Goal: Task Accomplishment & Management: Manage account settings

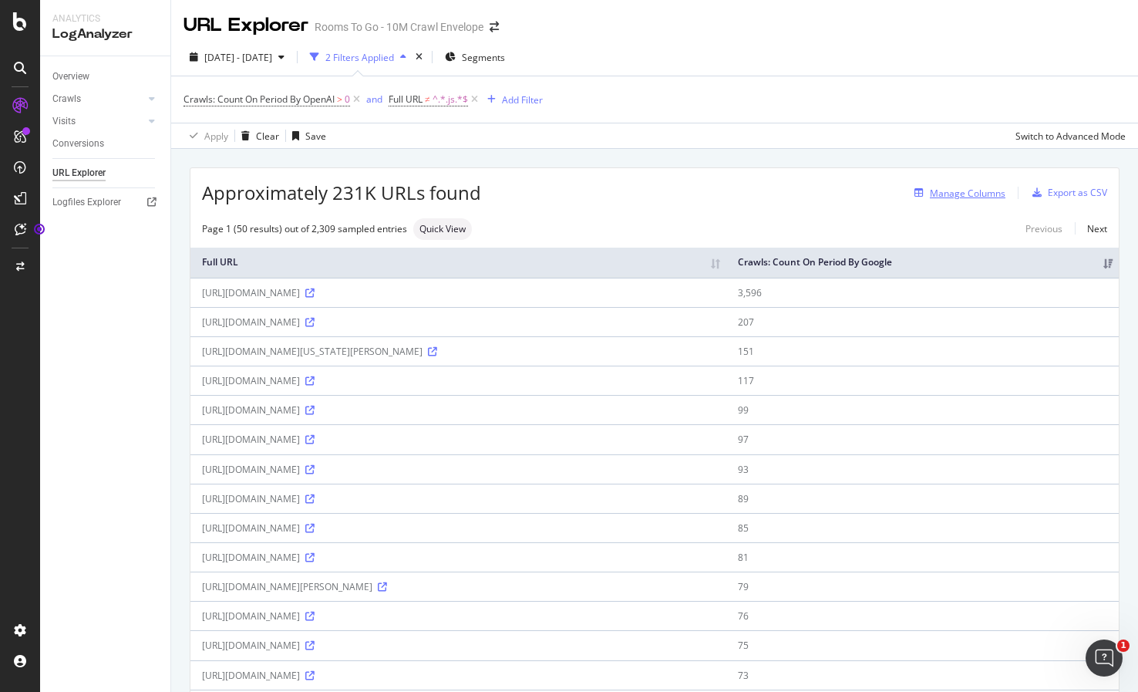
click at [965, 187] on div "Manage Columns" at bounding box center [968, 193] width 76 height 13
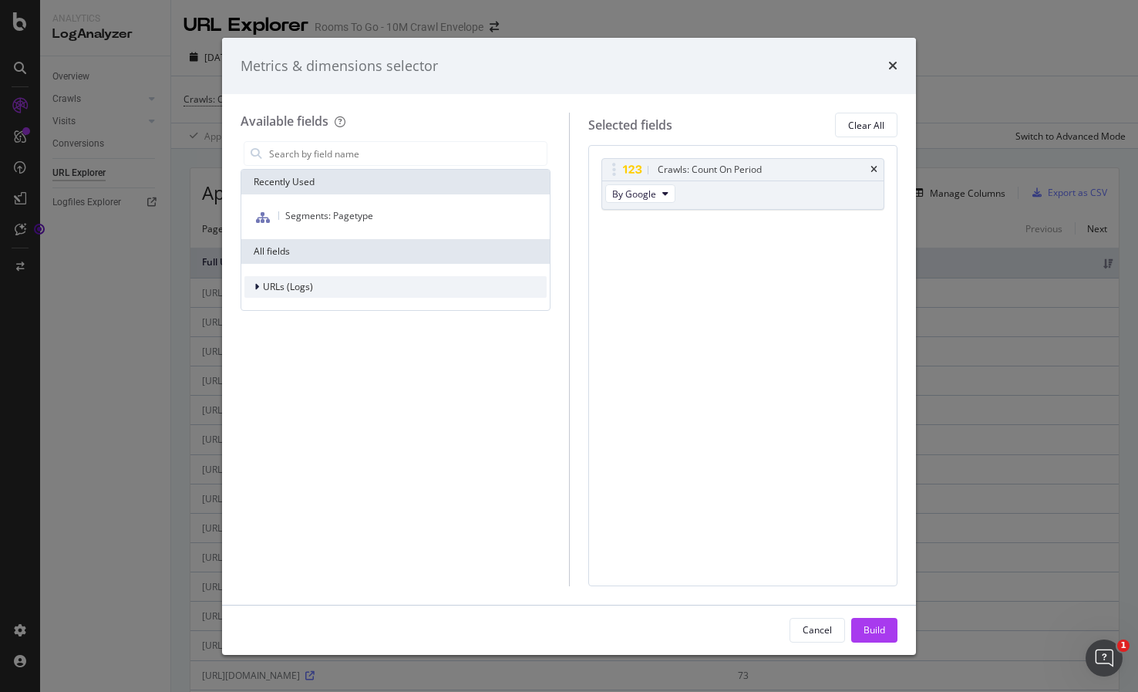
click at [315, 284] on div "URLs (Logs)" at bounding box center [395, 287] width 302 height 22
click at [318, 285] on div "URLs (Logs)" at bounding box center [395, 287] width 302 height 22
click at [300, 294] on div "URLs (Logs)" at bounding box center [278, 286] width 69 height 15
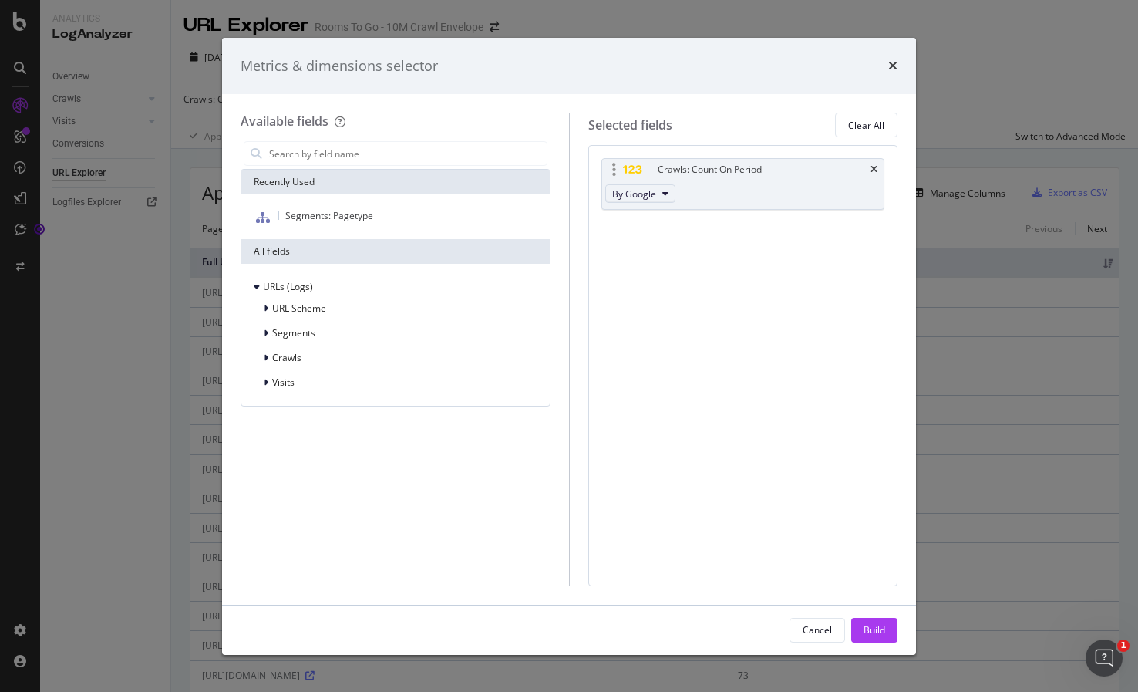
click at [636, 188] on span "By Google" at bounding box center [634, 193] width 44 height 13
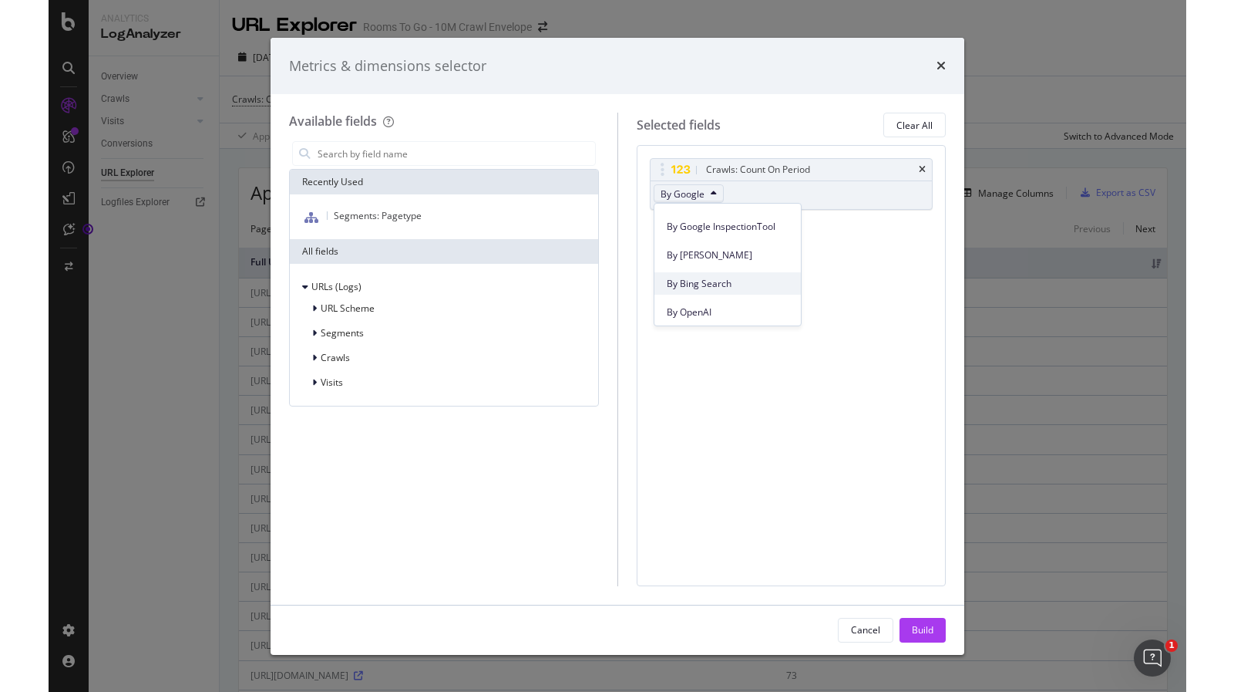
scroll to position [386, 0]
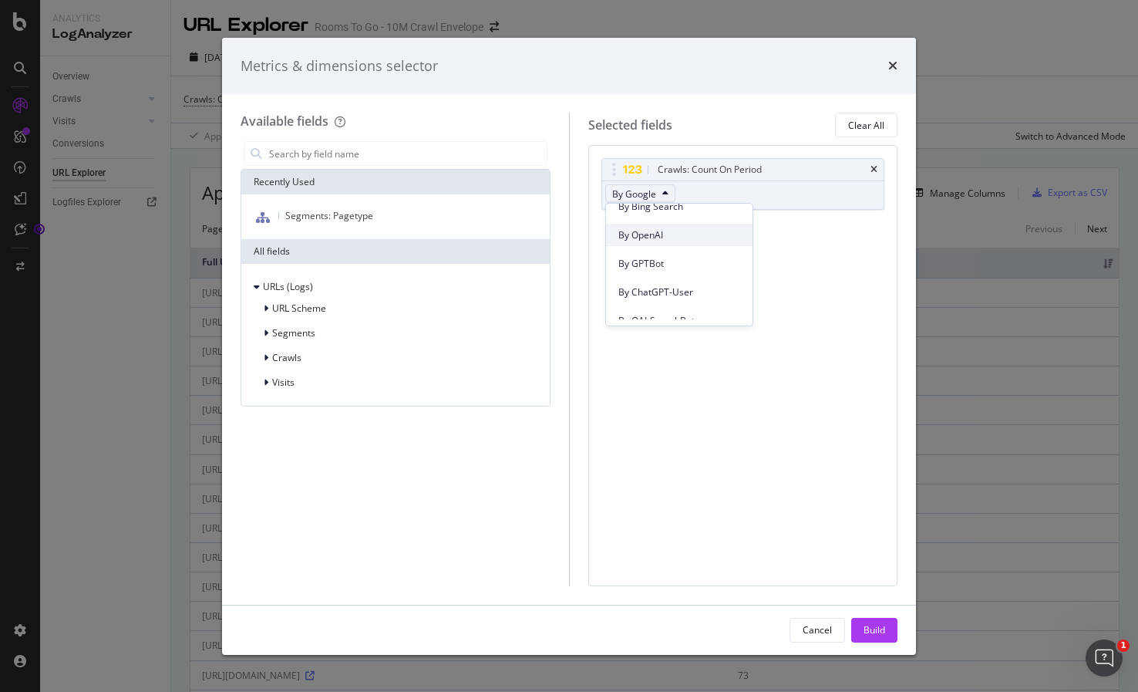
click at [667, 237] on span "By OpenAI" at bounding box center [679, 235] width 122 height 14
click at [879, 621] on div "Build" at bounding box center [875, 629] width 22 height 23
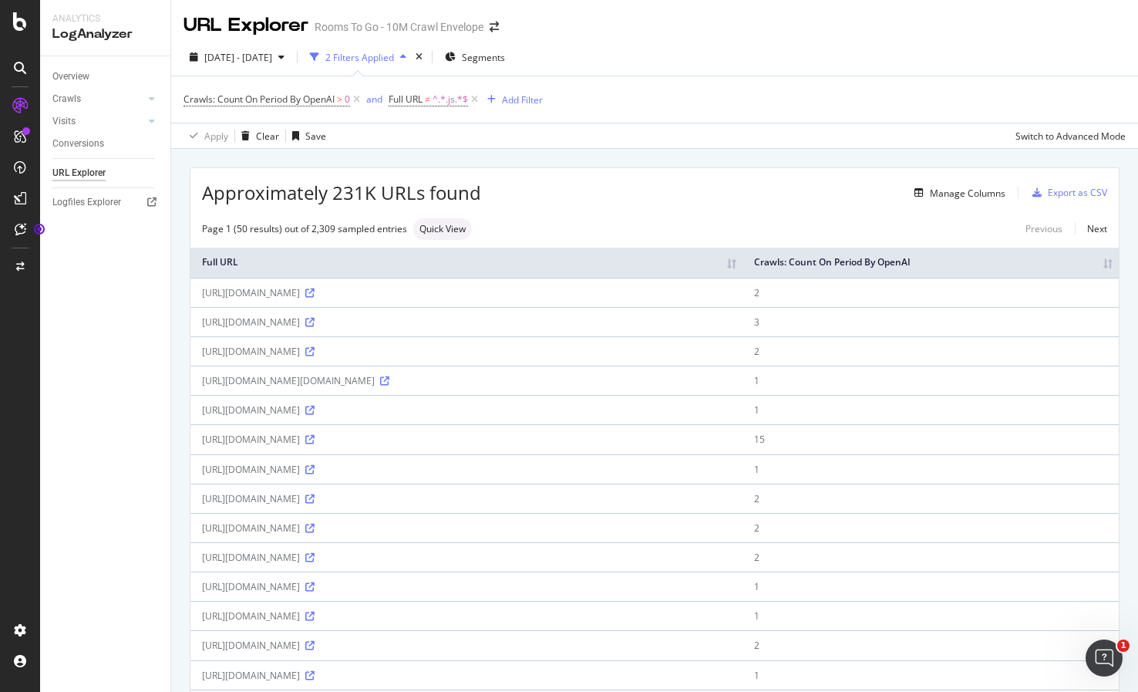
click at [1096, 265] on th "Crawls: Count On Period By OpenAI" at bounding box center [931, 263] width 376 height 30
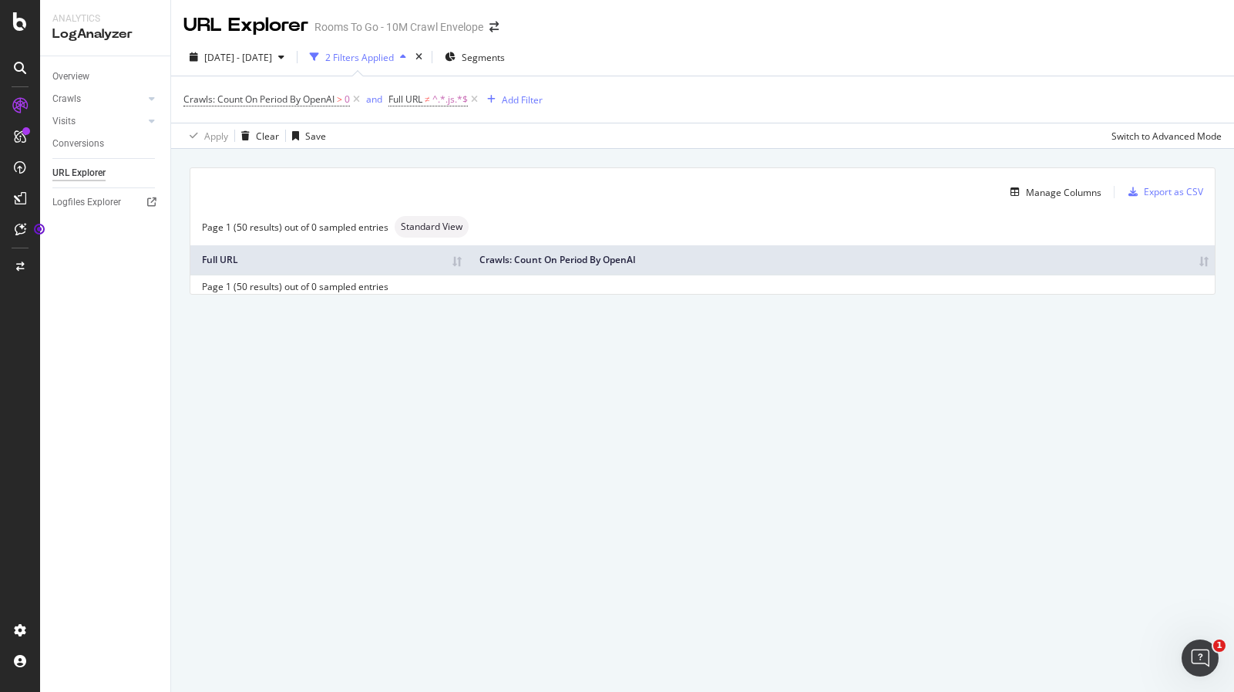
click at [1196, 257] on th "Crawls: Count On Period By OpenAI" at bounding box center [841, 260] width 747 height 30
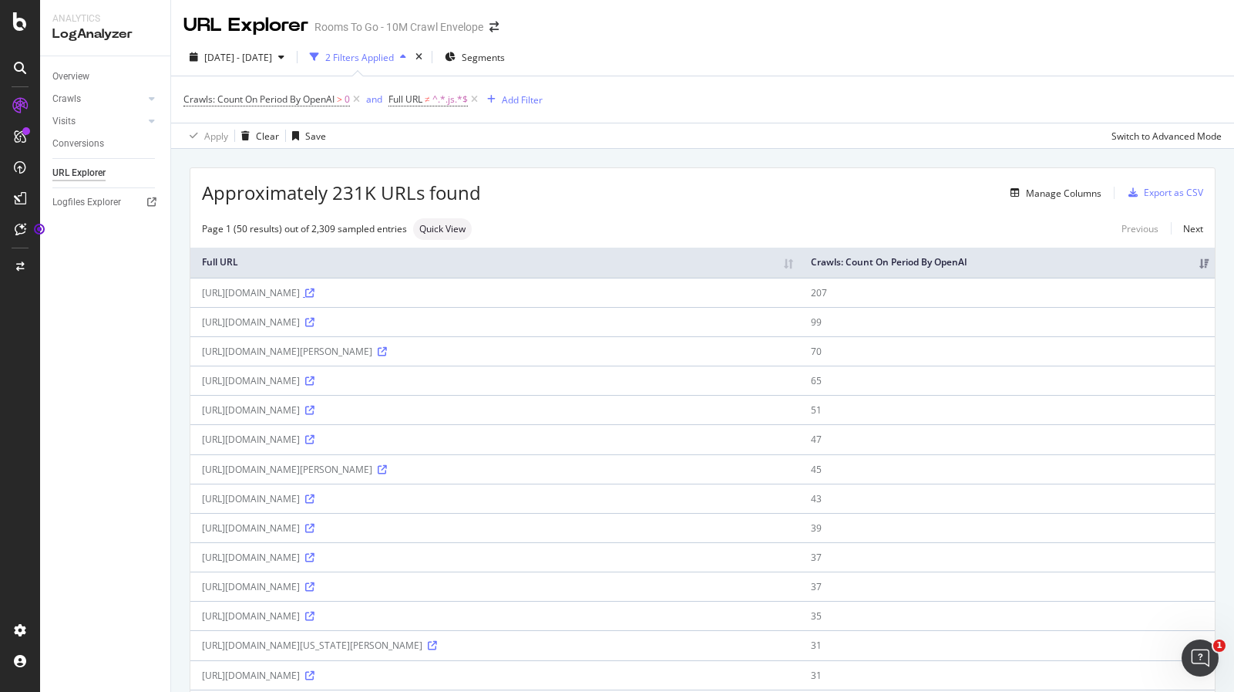
click at [315, 294] on icon at bounding box center [309, 292] width 9 height 9
click at [315, 322] on icon at bounding box center [309, 322] width 9 height 9
click at [387, 354] on icon at bounding box center [382, 351] width 9 height 9
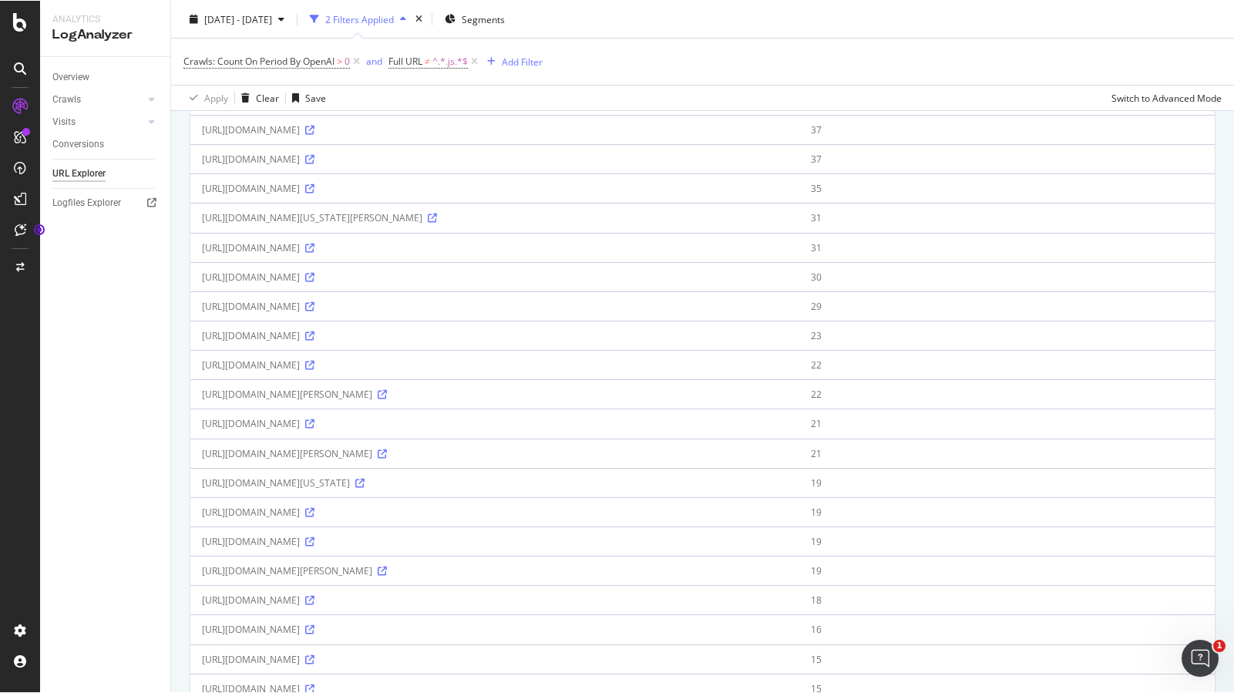
scroll to position [463, 0]
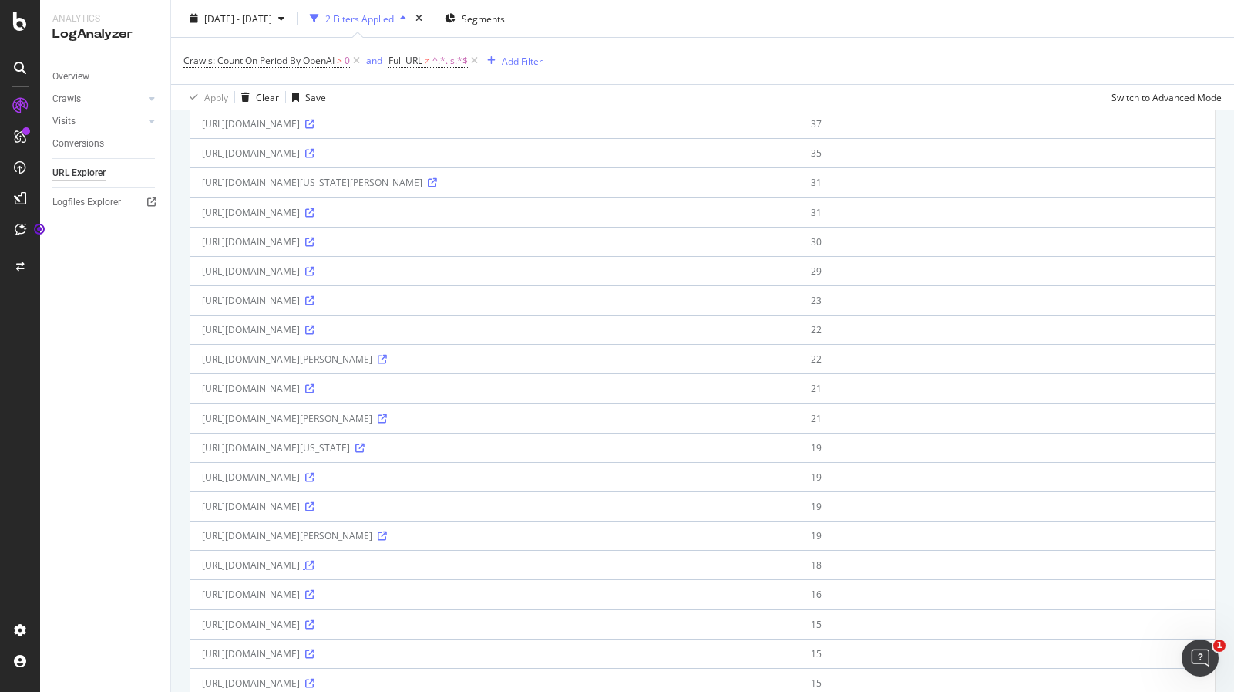
click at [315, 568] on icon at bounding box center [309, 565] width 9 height 9
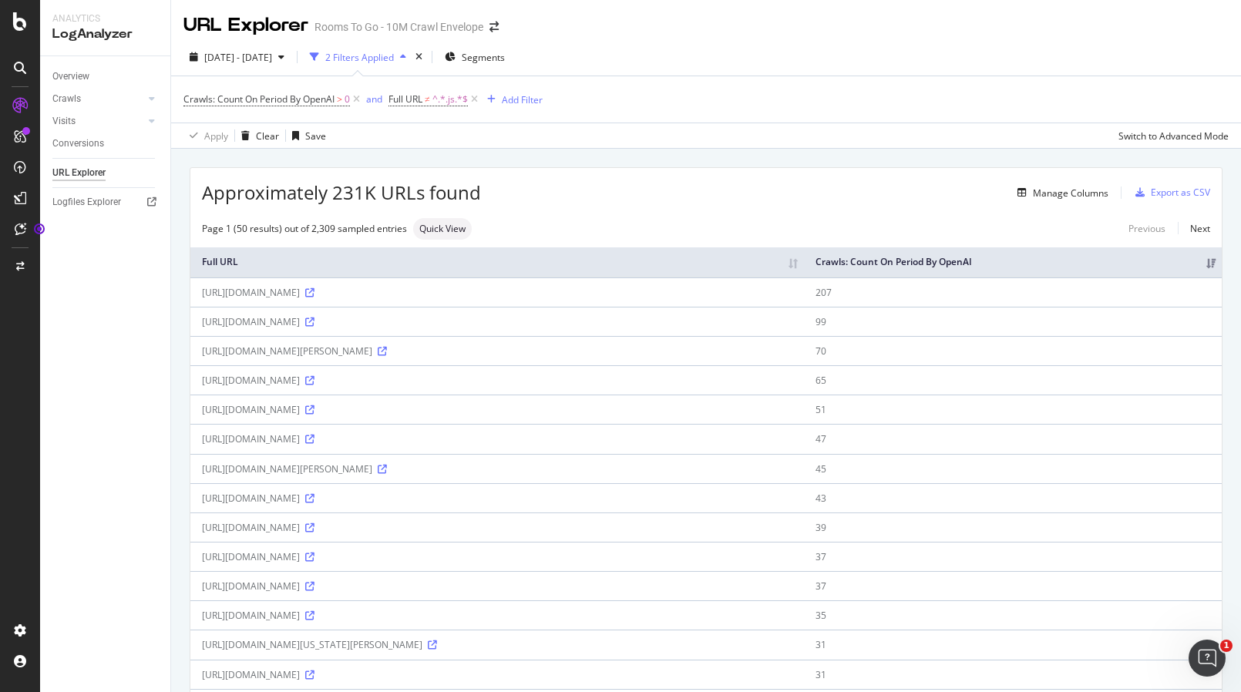
scroll to position [77, 0]
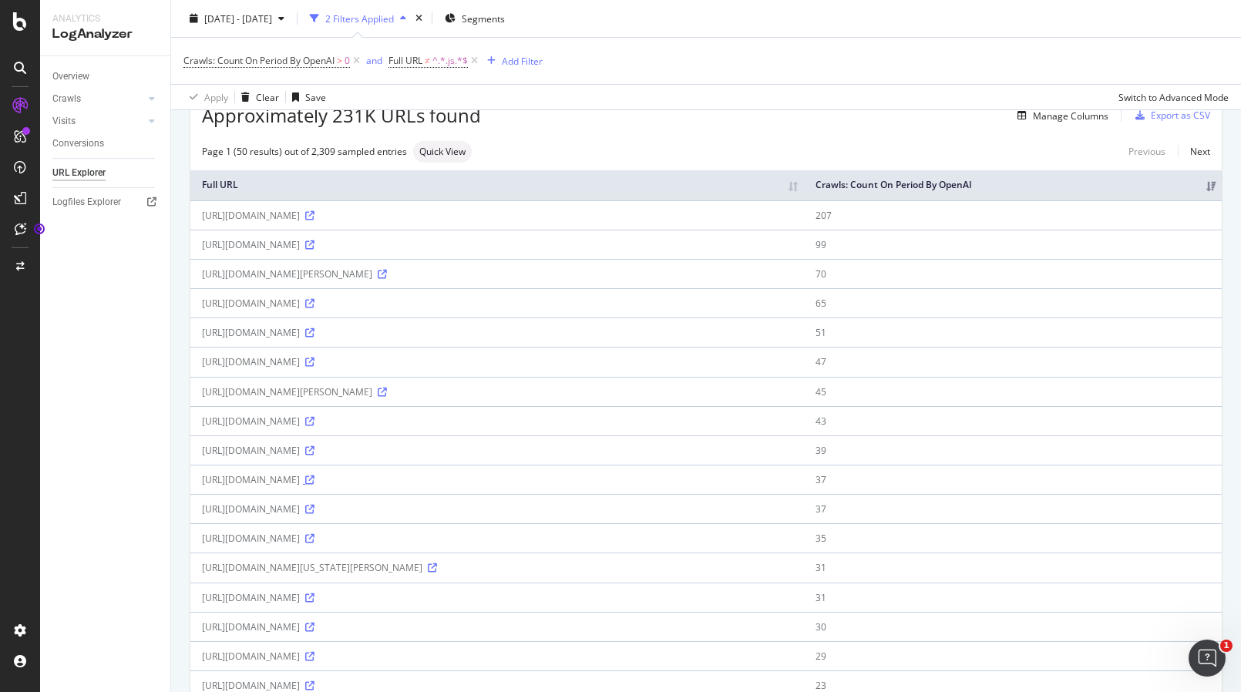
click at [315, 484] on icon at bounding box center [309, 480] width 9 height 9
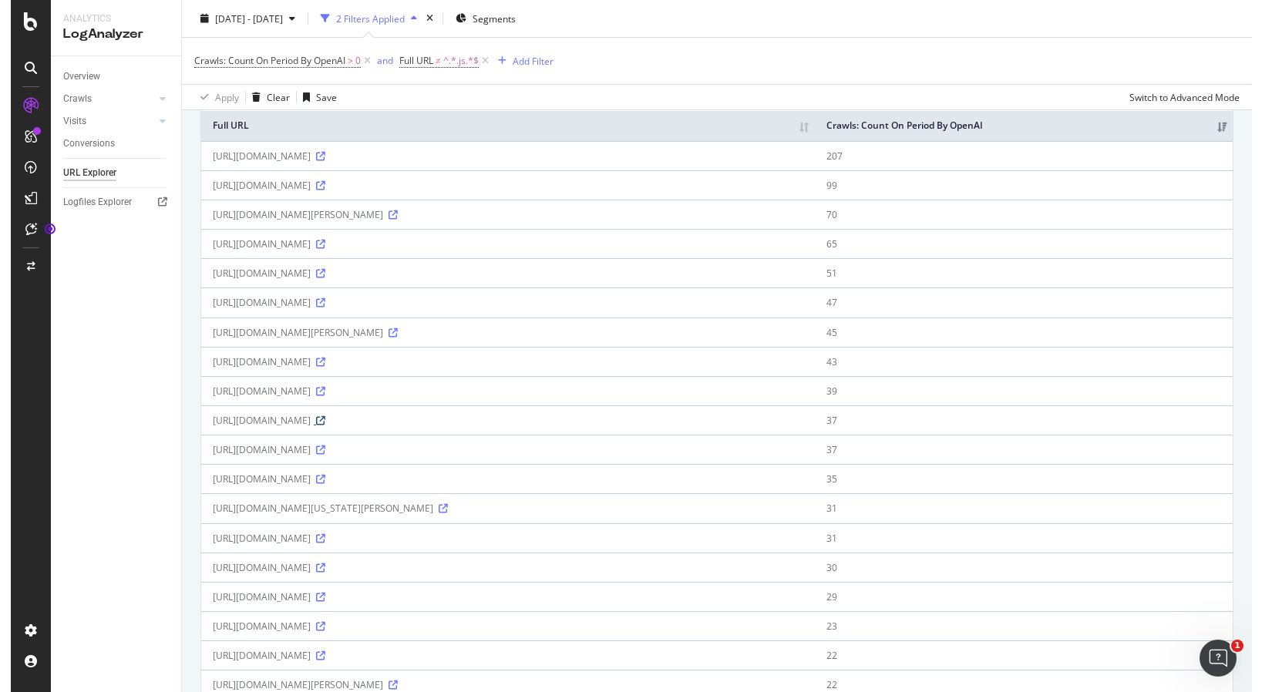
scroll to position [154, 0]
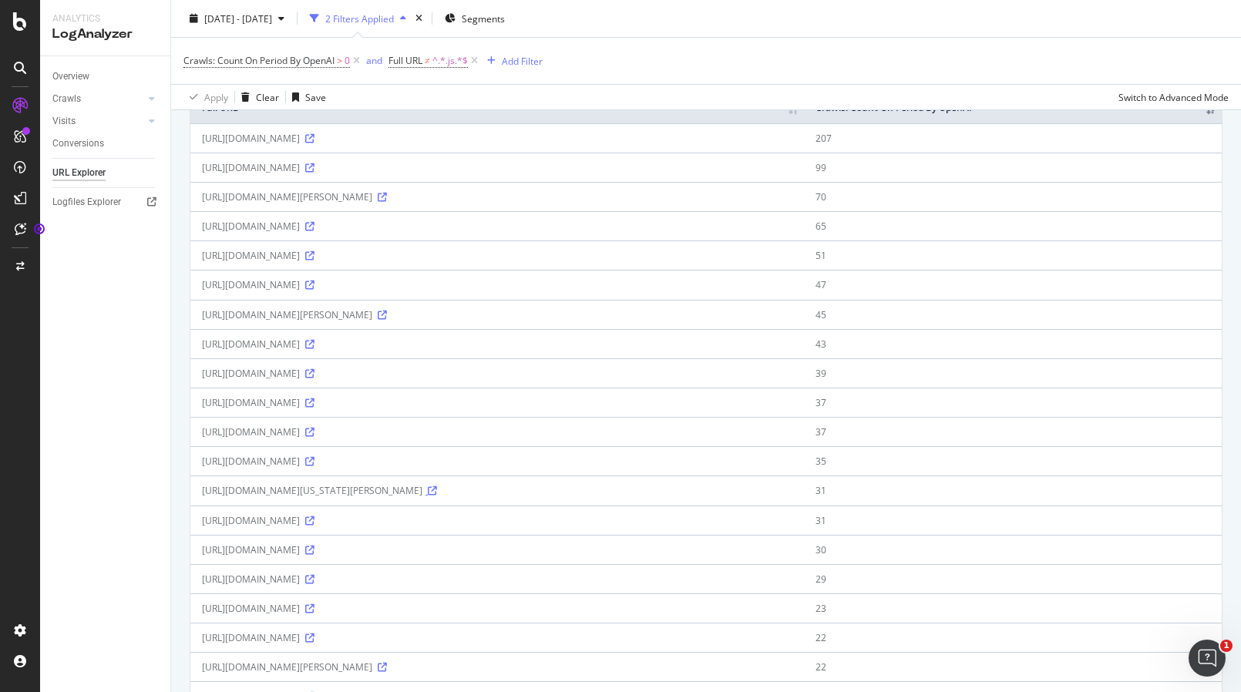
click at [437, 490] on icon at bounding box center [432, 491] width 9 height 9
click at [315, 550] on icon at bounding box center [309, 550] width 9 height 9
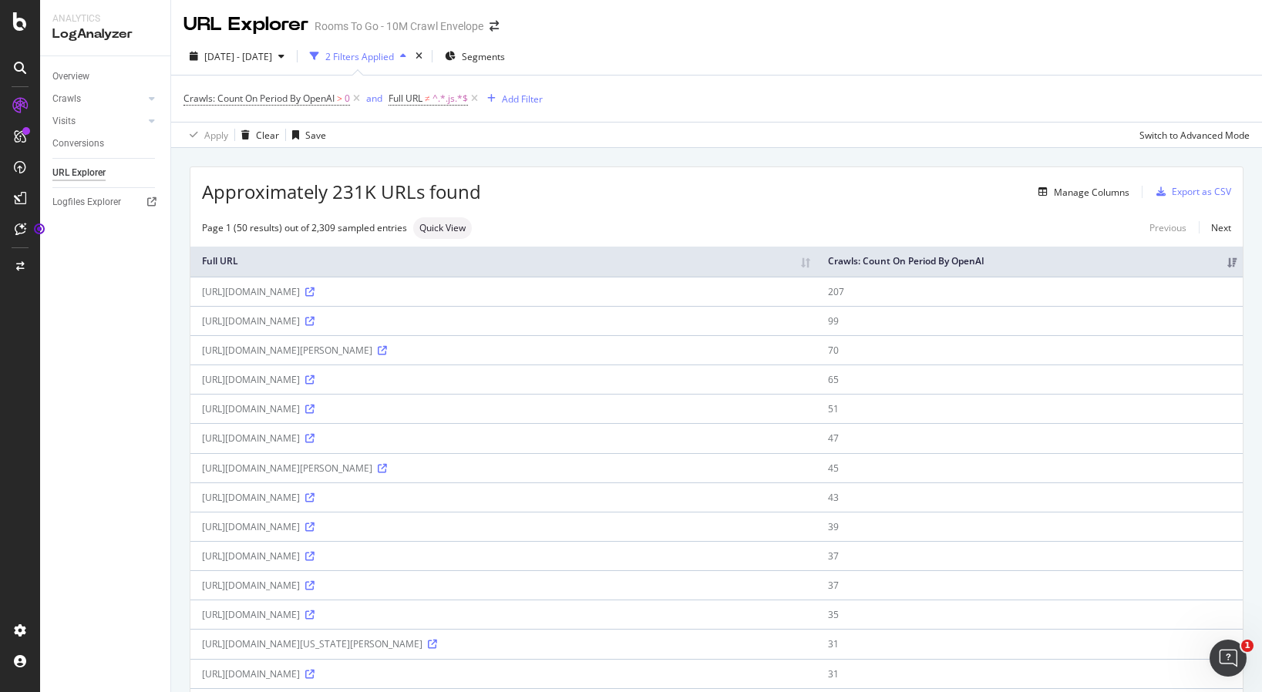
scroll to position [0, 0]
click at [291, 68] on div "[DATE] - [DATE]" at bounding box center [237, 56] width 107 height 23
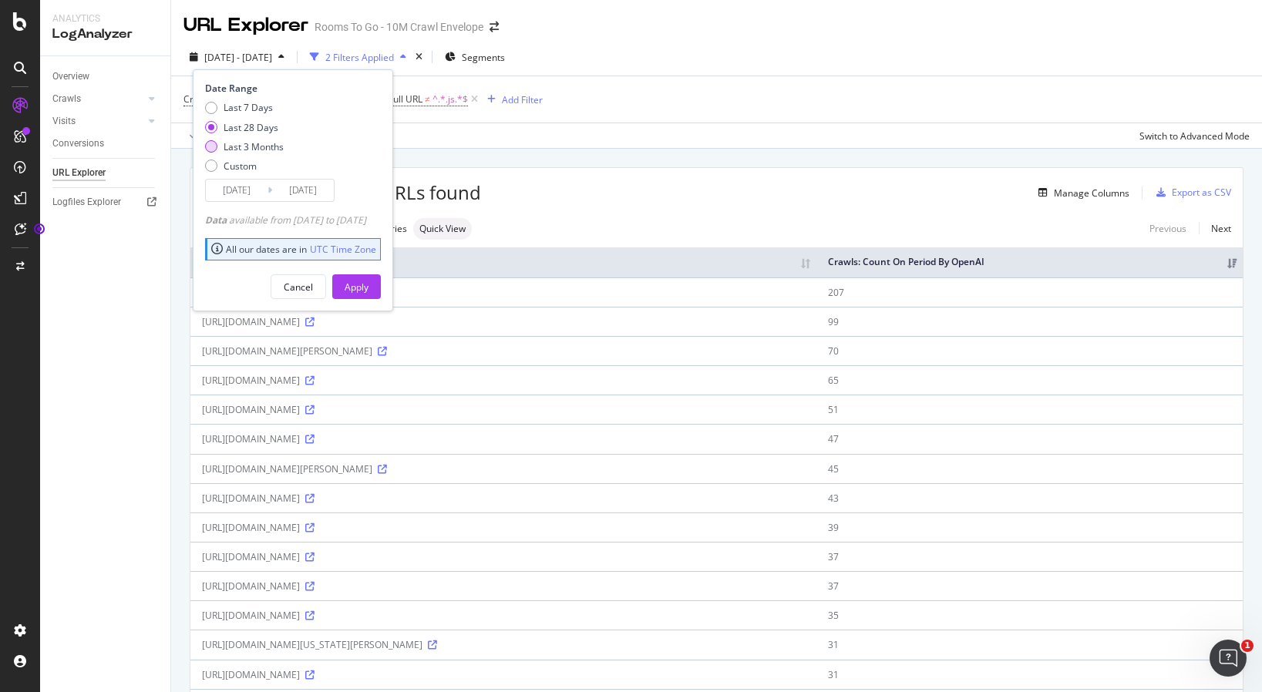
click at [274, 147] on div "Last 3 Months" at bounding box center [254, 146] width 60 height 13
type input "[DATE]"
click at [369, 286] on div "Apply" at bounding box center [357, 287] width 24 height 13
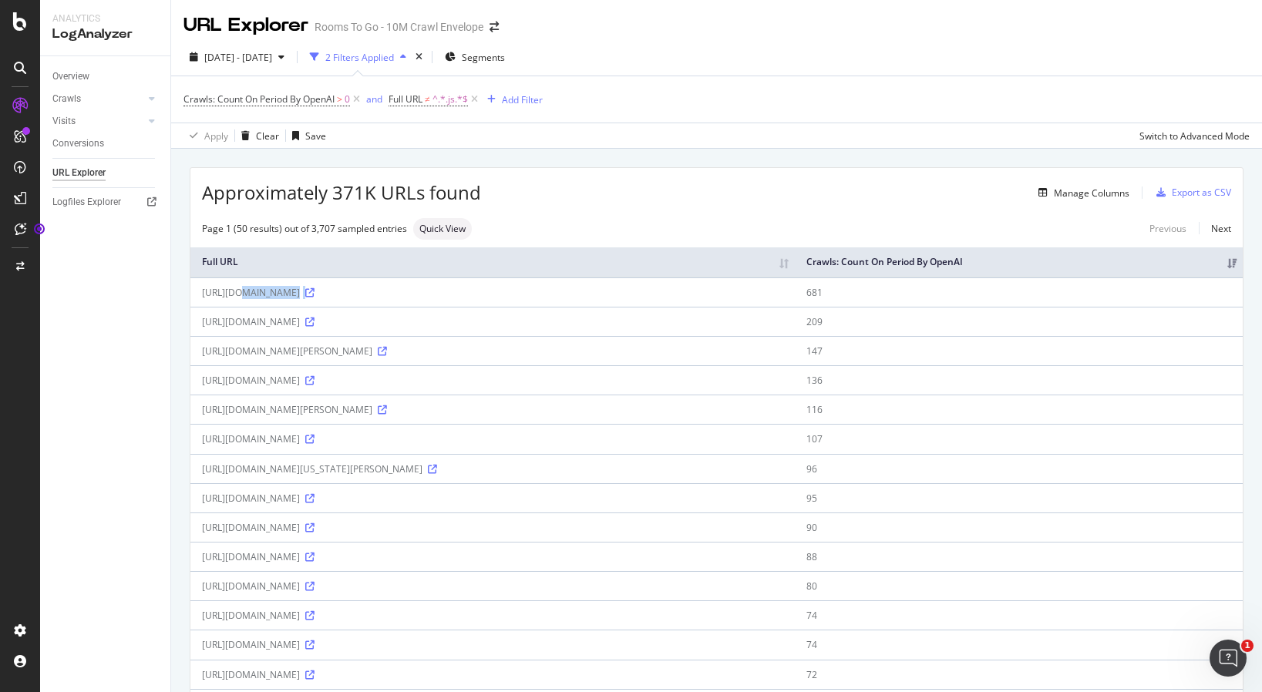
drag, startPoint x: 407, startPoint y: 301, endPoint x: 217, endPoint y: 295, distance: 190.6
click at [217, 295] on td "[URL][DOMAIN_NAME]" at bounding box center [492, 292] width 605 height 29
click at [200, 294] on td "[URL][DOMAIN_NAME]" at bounding box center [492, 292] width 605 height 29
copy div "[URL][DOMAIN_NAME]"
drag, startPoint x: 459, startPoint y: 333, endPoint x: 190, endPoint y: 310, distance: 270.1
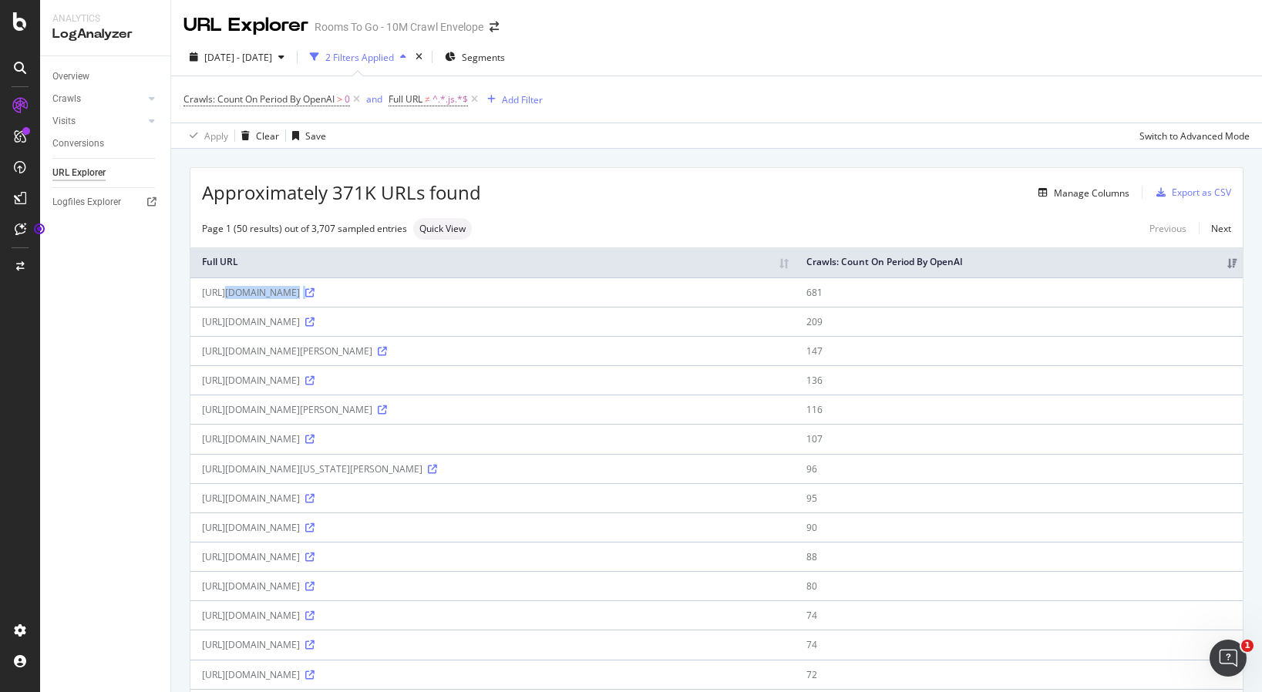
copy table "Full URL Crawls: Count On Period By OpenAI [URL][DOMAIN_NAME] 681 [URL][DOMAIN_…"
drag, startPoint x: 148, startPoint y: 403, endPoint x: 374, endPoint y: 332, distance: 236.8
click at [148, 401] on div "Overview Crawls Daily Distribution Segments Distribution HTTP Codes Resources V…" at bounding box center [105, 374] width 130 height 636
drag, startPoint x: 495, startPoint y: 324, endPoint x: 204, endPoint y: 316, distance: 291.6
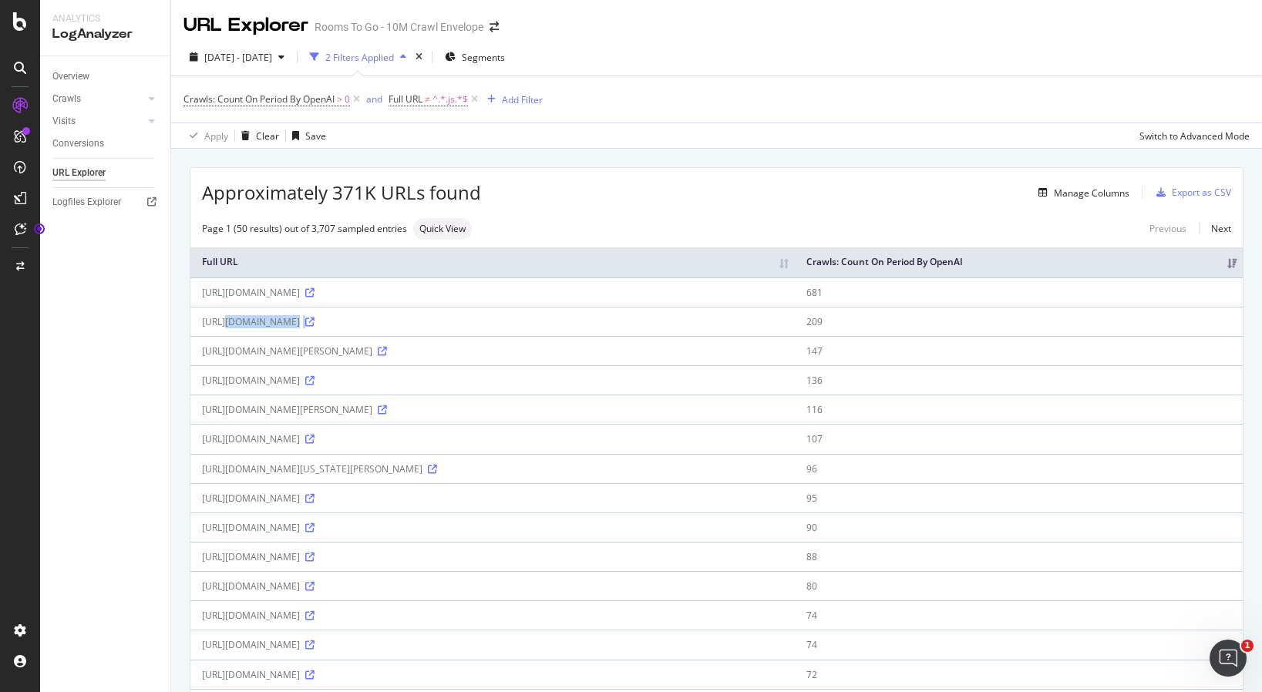
click at [204, 316] on div "[URL][DOMAIN_NAME]" at bounding box center [492, 321] width 581 height 13
copy div "[URL][DOMAIN_NAME]"
drag, startPoint x: 712, startPoint y: 365, endPoint x: 666, endPoint y: 362, distance: 46.4
click at [121, 376] on div "Overview Crawls Daily Distribution Segments Distribution HTTP Codes Resources V…" at bounding box center [105, 374] width 130 height 636
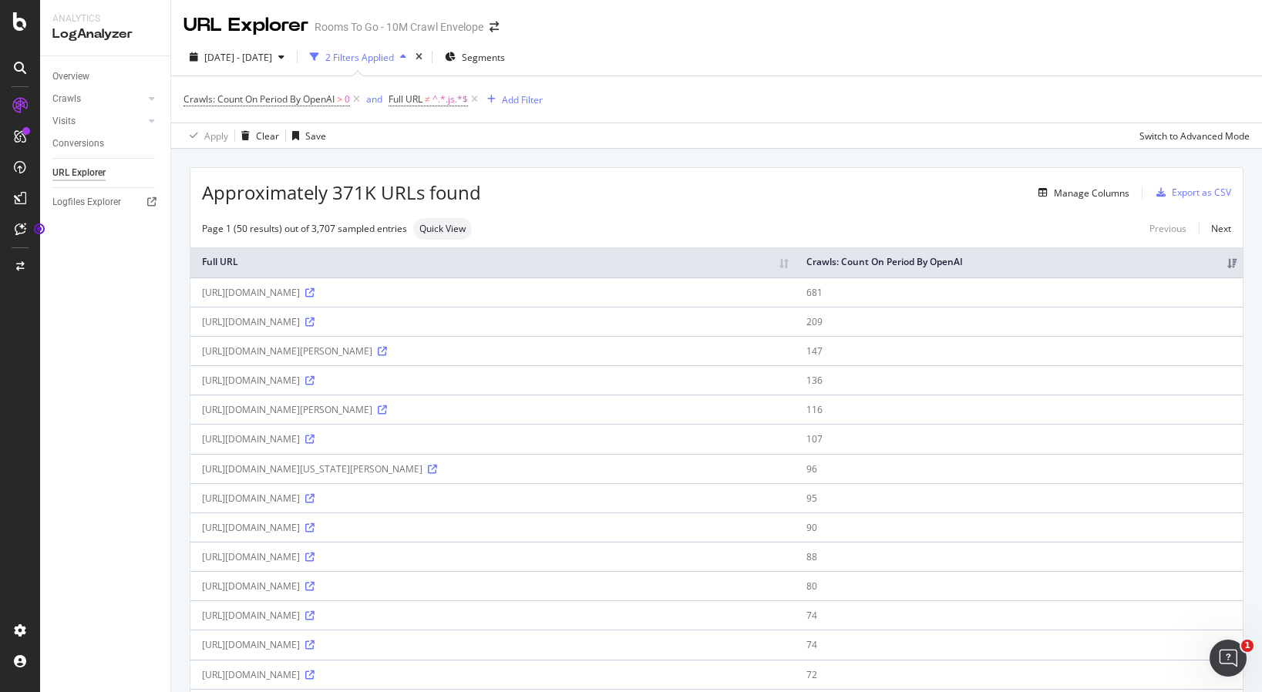
drag, startPoint x: 200, startPoint y: 350, endPoint x: 707, endPoint y: 352, distance: 507.4
click at [707, 352] on td "[URL][DOMAIN_NAME][PERSON_NAME]" at bounding box center [492, 350] width 605 height 29
copy div "[URL][DOMAIN_NAME][PERSON_NAME]"
drag, startPoint x: 529, startPoint y: 478, endPoint x: 198, endPoint y: 468, distance: 330.9
click at [198, 468] on td "[URL][DOMAIN_NAME][US_STATE][PERSON_NAME]" at bounding box center [492, 468] width 605 height 29
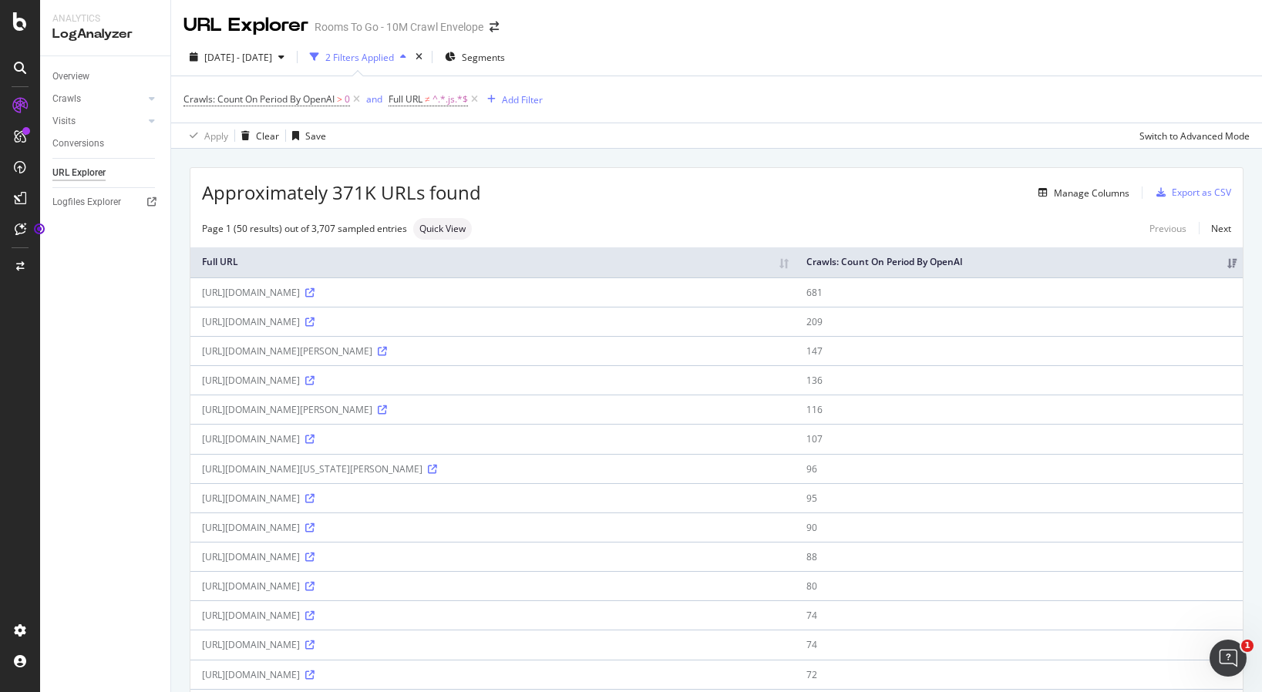
copy div "[URL][DOMAIN_NAME][US_STATE][PERSON_NAME]"
drag, startPoint x: 530, startPoint y: 565, endPoint x: 199, endPoint y: 556, distance: 330.9
click at [199, 556] on td "[URL][DOMAIN_NAME]" at bounding box center [492, 556] width 605 height 29
copy div "[URL][DOMAIN_NAME]"
drag, startPoint x: 456, startPoint y: 655, endPoint x: 202, endPoint y: 645, distance: 253.9
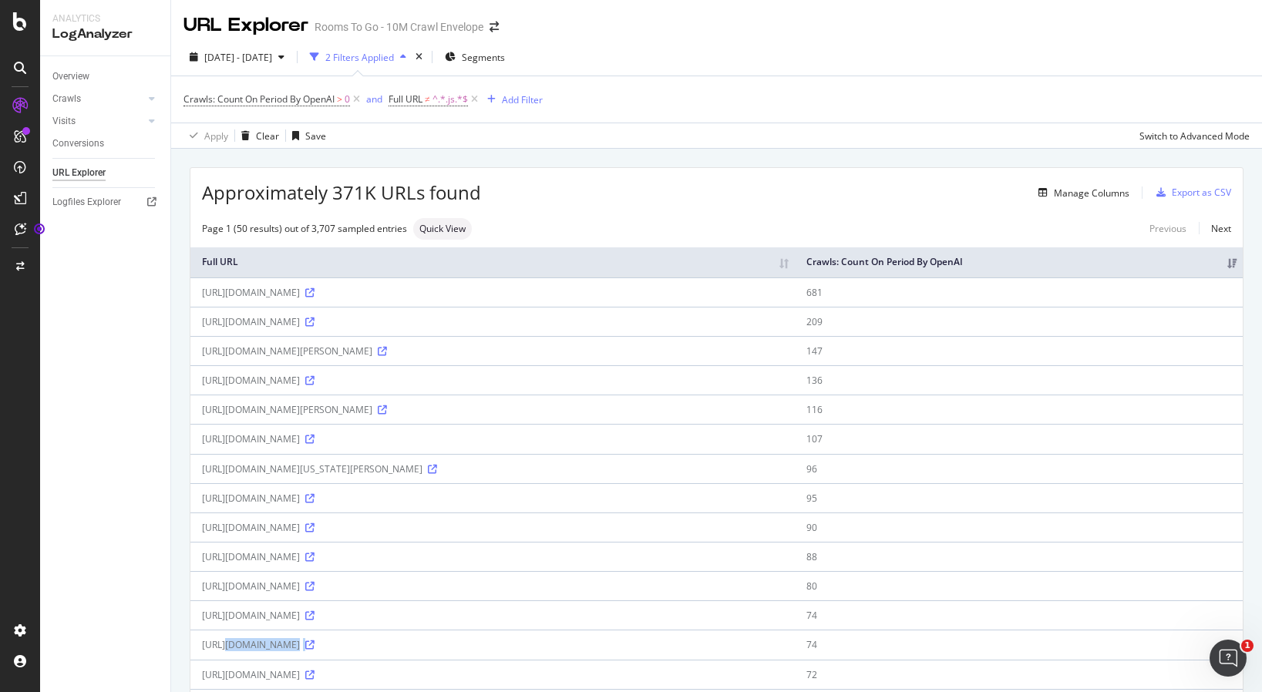
click at [202, 645] on td "[URL][DOMAIN_NAME]" at bounding box center [492, 644] width 605 height 29
copy div "[URL][DOMAIN_NAME]"
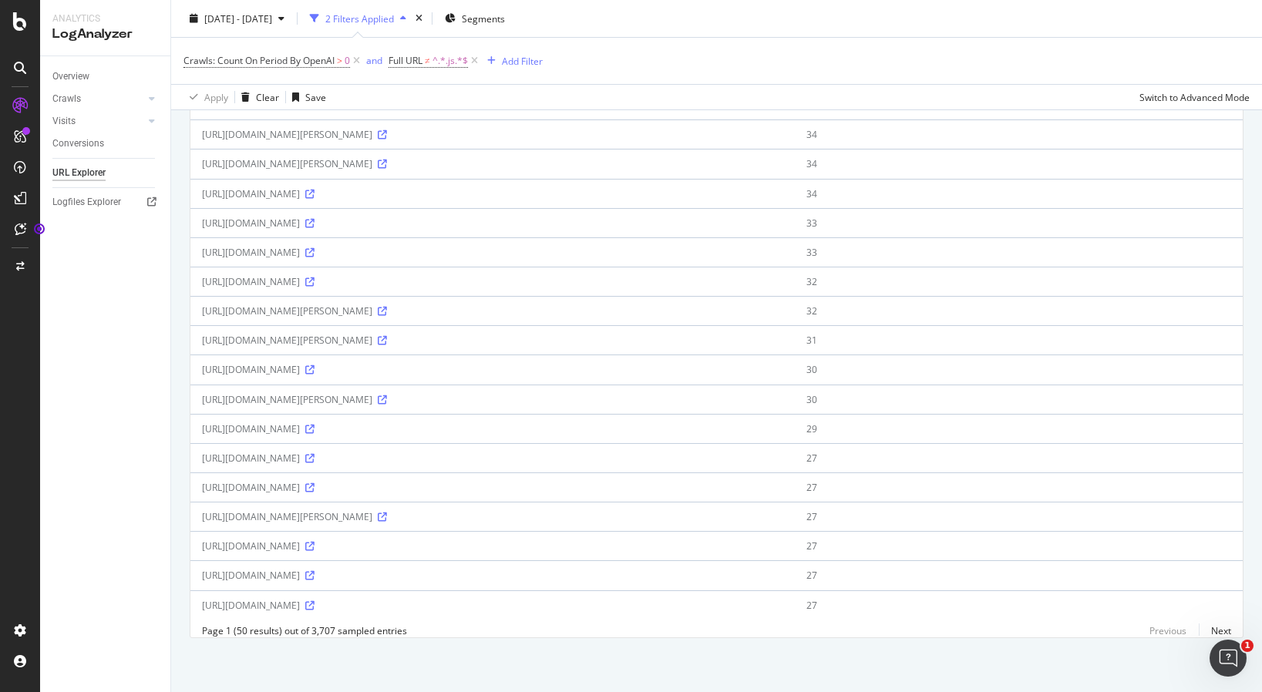
scroll to position [754, 0]
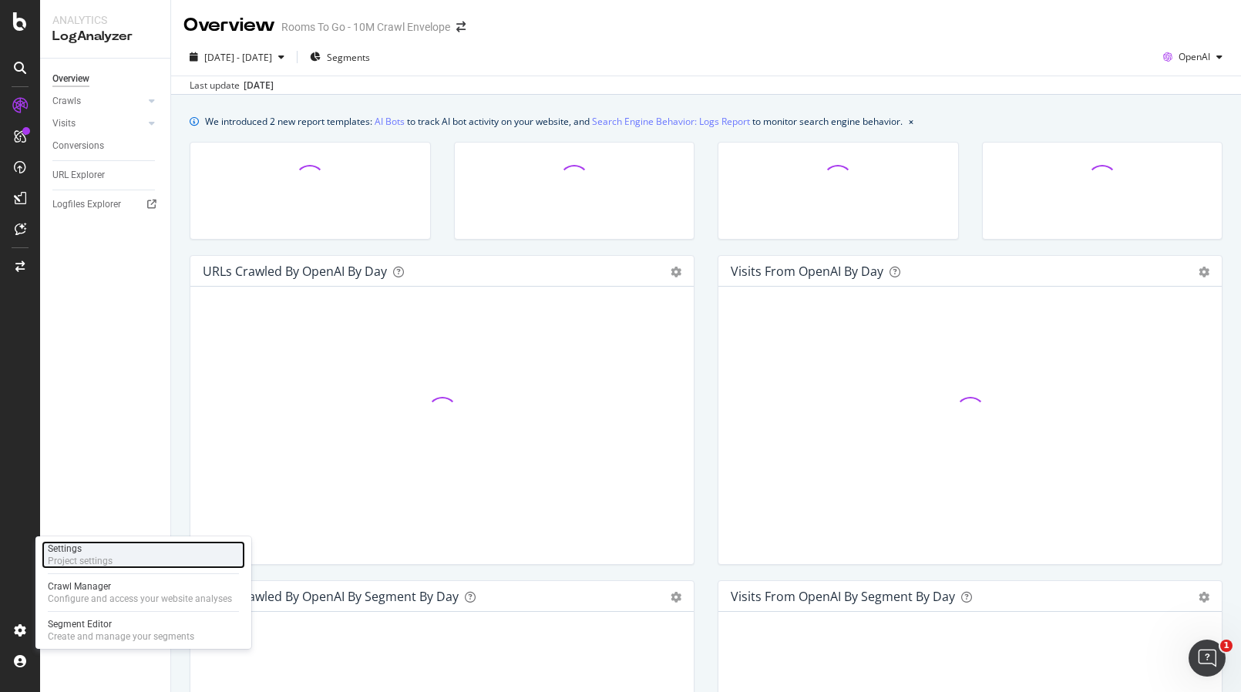
click at [87, 551] on div "Settings" at bounding box center [80, 549] width 65 height 12
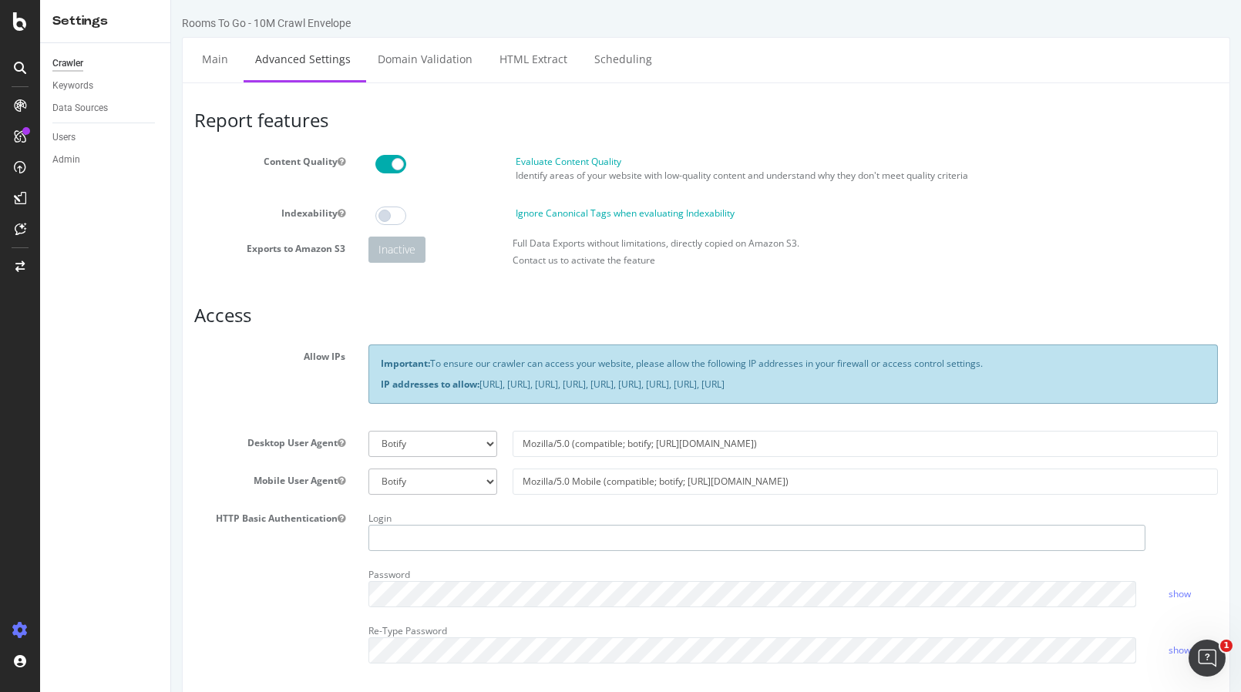
type input "jbailer@roomstogo.com"
click at [389, 441] on select "Botify Googlebot Chrome Firefox Edge Custom" at bounding box center [433, 444] width 129 height 26
click at [389, 422] on section "Allow IPs Important: To ensure our crawler can access your website, please allo…" at bounding box center [706, 510] width 1024 height 331
click at [415, 474] on select "Botify Googlebot Safari iPhone Safari iPad Chrome Android Custom" at bounding box center [433, 482] width 129 height 26
click at [412, 463] on section "Allow IPs Important: To ensure our crawler can access your website, please allo…" at bounding box center [706, 510] width 1024 height 331
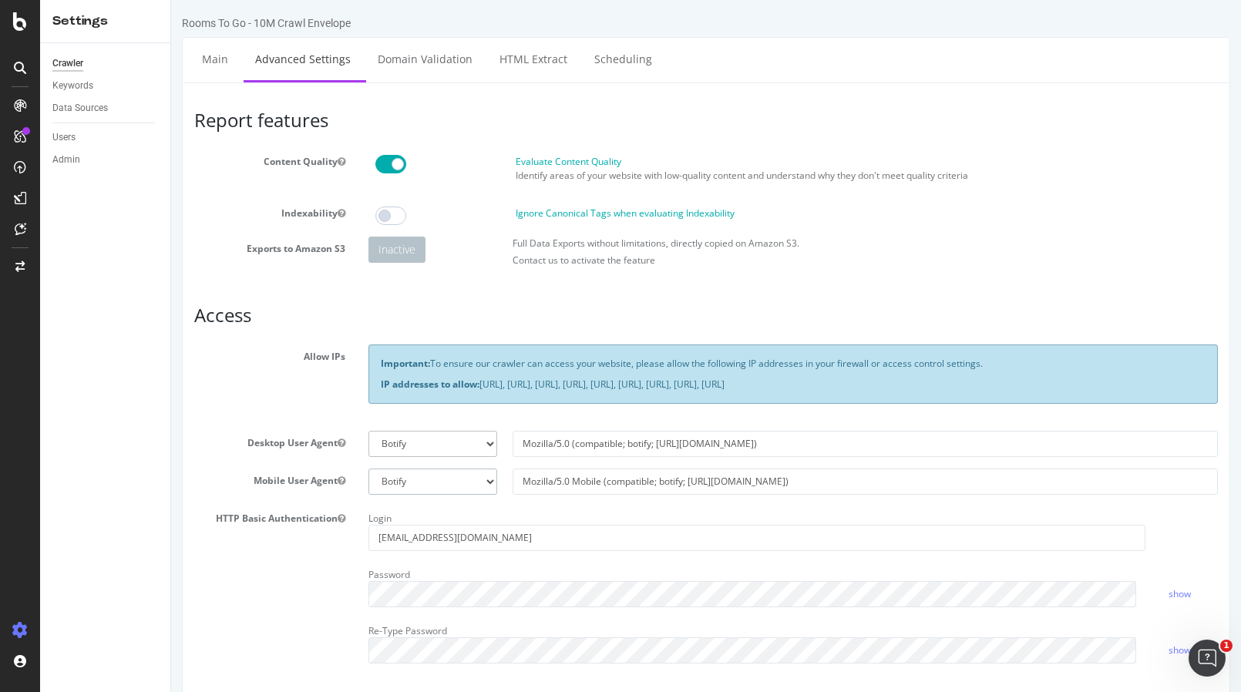
click at [407, 482] on select "Botify Googlebot Safari iPhone Safari iPad Chrome Android Custom" at bounding box center [433, 482] width 129 height 26
click at [420, 455] on select "Botify Googlebot Chrome Firefox Edge Custom" at bounding box center [433, 444] width 129 height 26
click at [357, 418] on div "Important: To ensure our crawler can access your website, please allow the foll…" at bounding box center [793, 382] width 873 height 74
click at [25, 10] on div at bounding box center [20, 346] width 40 height 692
click at [25, 16] on icon at bounding box center [20, 21] width 14 height 19
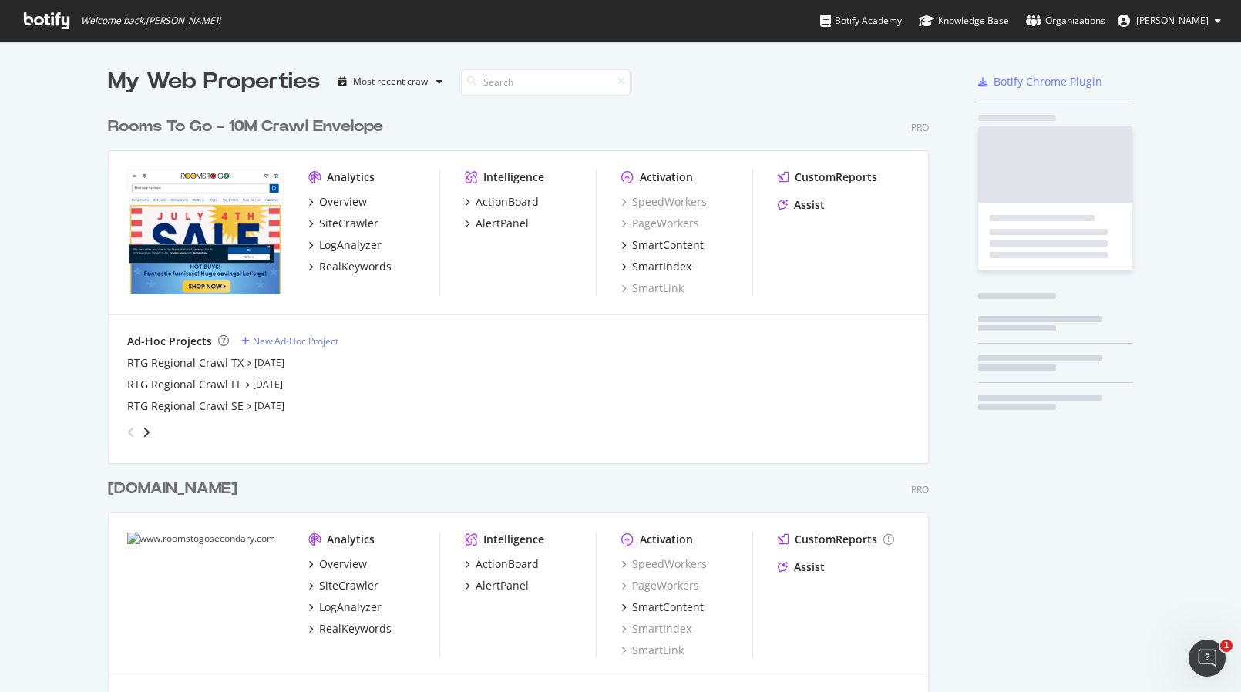
scroll to position [681, 1218]
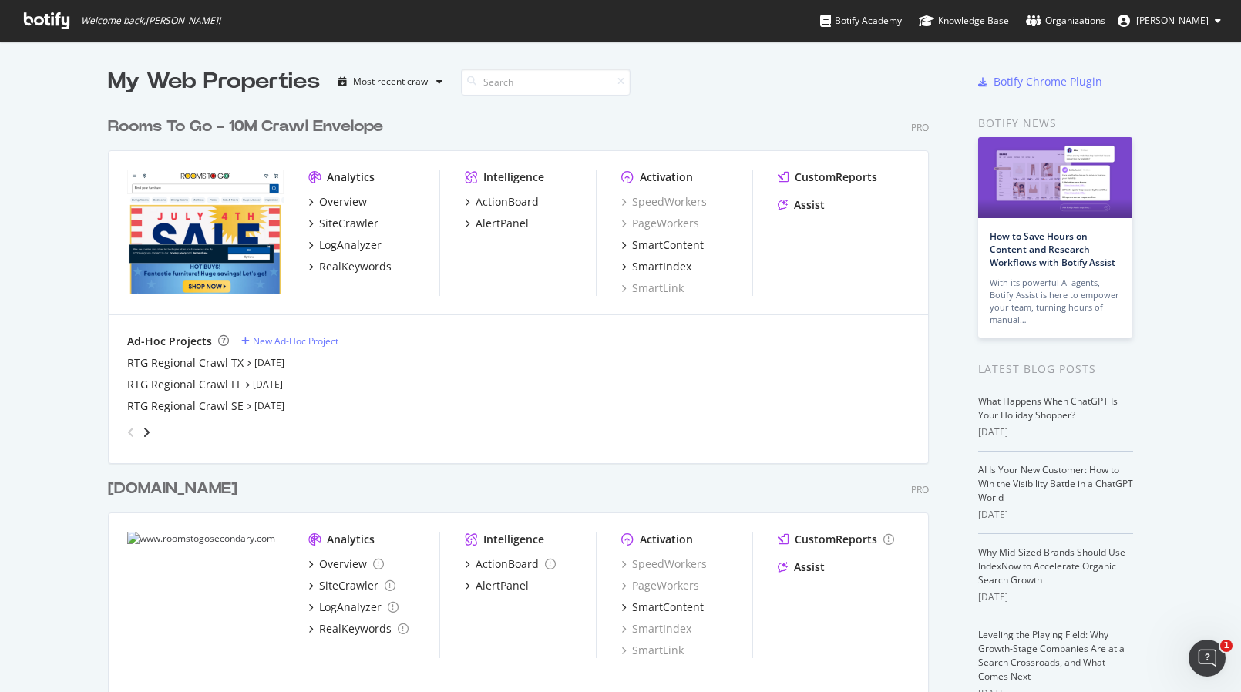
click at [739, 368] on div "RTG Regional Crawl TX Jun 9th 25" at bounding box center [518, 362] width 783 height 15
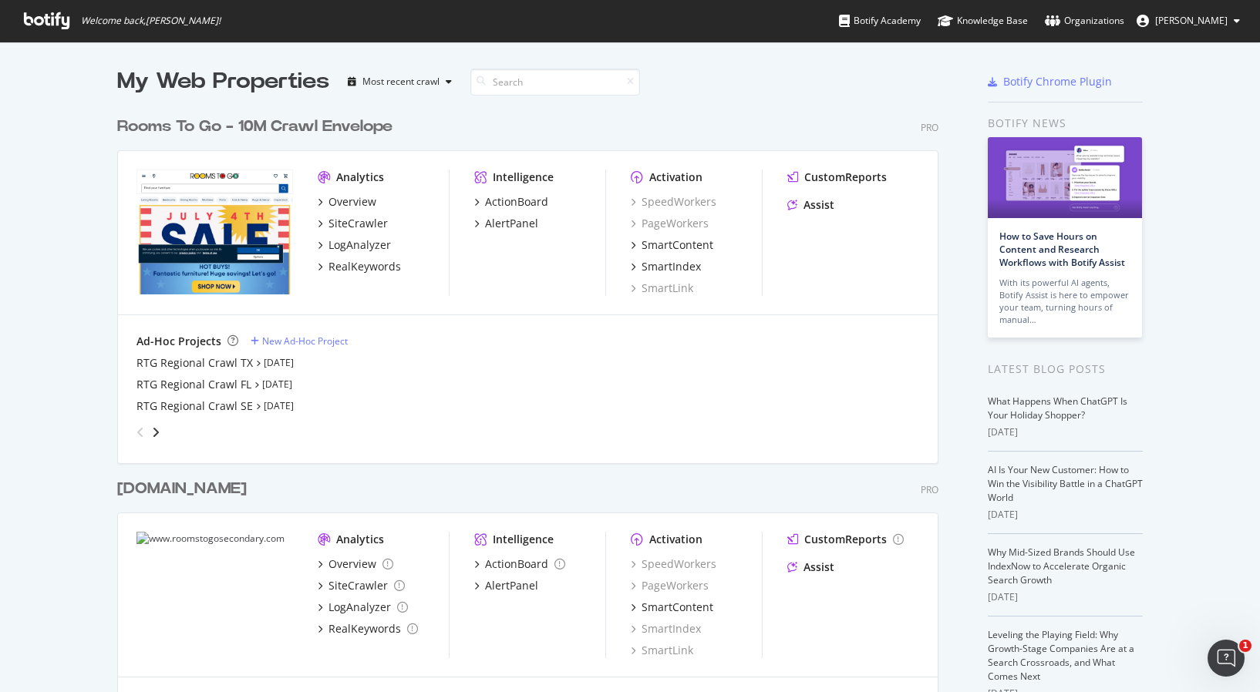
scroll to position [0, 0]
